Goal: Go to known website: Access a specific website the user already knows

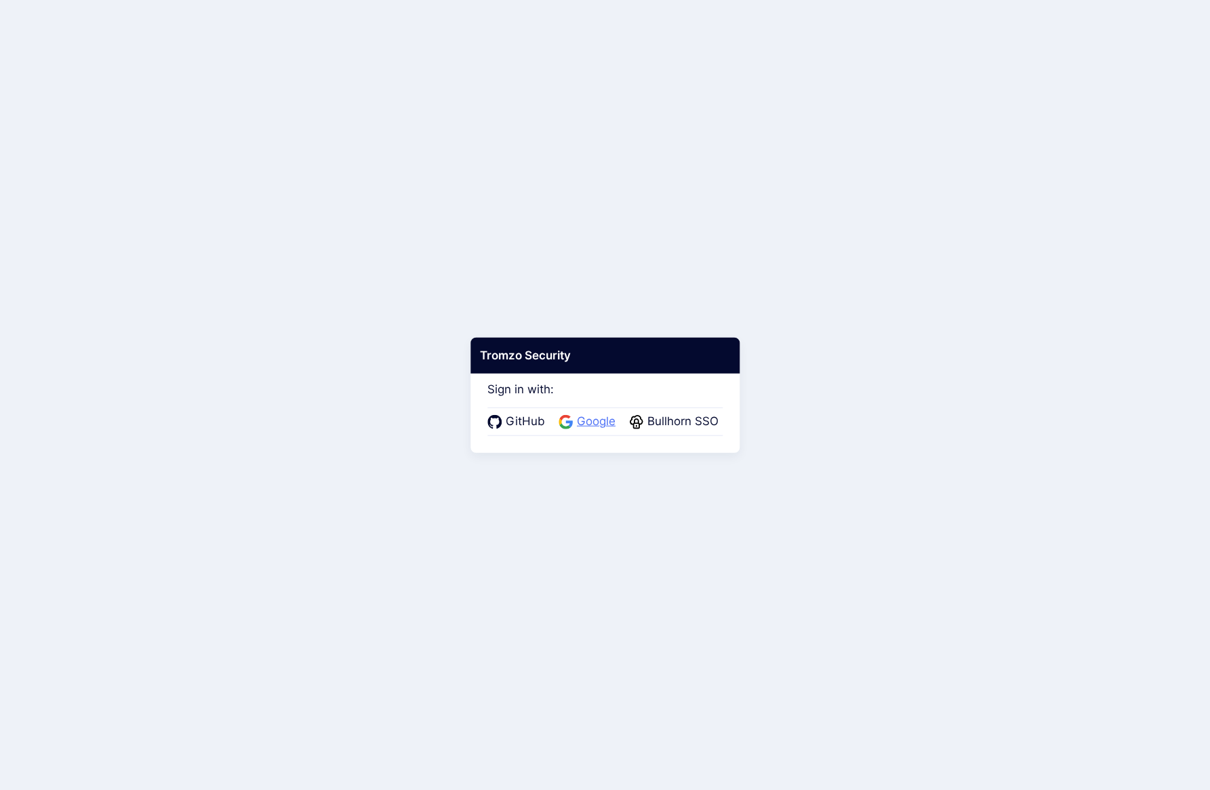
click at [595, 415] on span "Google" at bounding box center [596, 422] width 47 height 18
